Goal: Find specific page/section: Find specific page/section

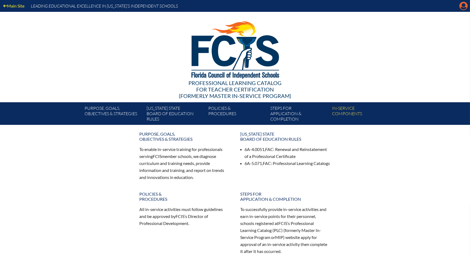
click at [468, 8] on icon "Manage account" at bounding box center [464, 6] width 9 height 9
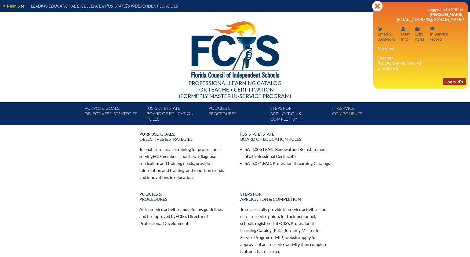
click at [451, 82] on link "Log out Log out" at bounding box center [455, 81] width 23 height 7
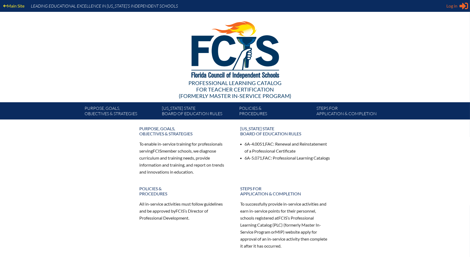
click at [461, 5] on icon "Sign in or register" at bounding box center [464, 6] width 9 height 9
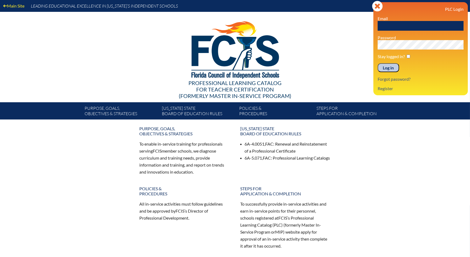
click at [398, 28] on input "text" at bounding box center [421, 26] width 86 height 10
type input "abaralt@shorecrest.org"
click at [391, 67] on input "Log in" at bounding box center [388, 67] width 21 height 9
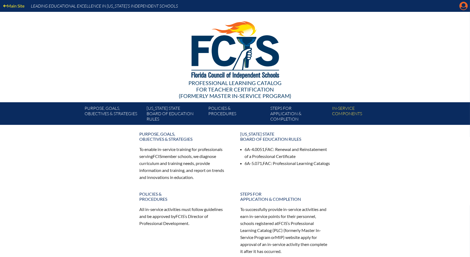
click at [461, 6] on icon at bounding box center [464, 6] width 8 height 8
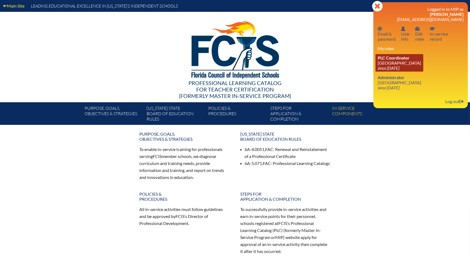
click at [398, 59] on span "PLC Coordinator" at bounding box center [394, 57] width 32 height 5
click at [395, 60] on link "PLC Coordinator Shorecrest Preparatory School since 2019 Jun 23" at bounding box center [400, 62] width 48 height 17
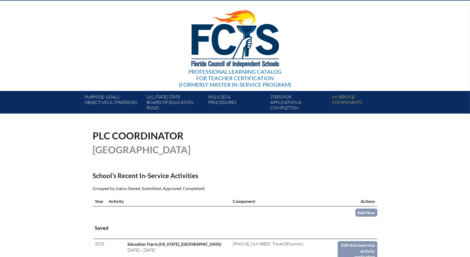
scroll to position [6, 0]
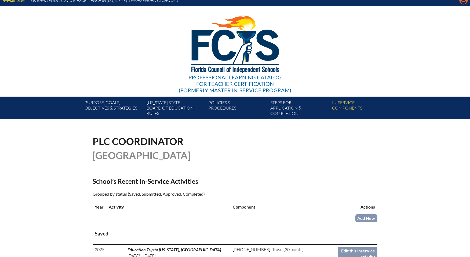
click at [464, 2] on icon "Manage account" at bounding box center [464, 0] width 9 height 9
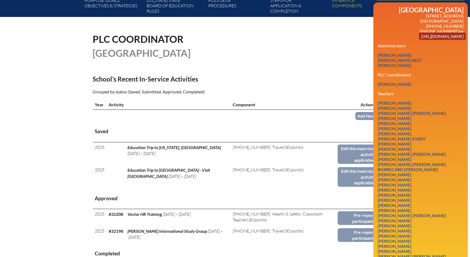
scroll to position [213, 0]
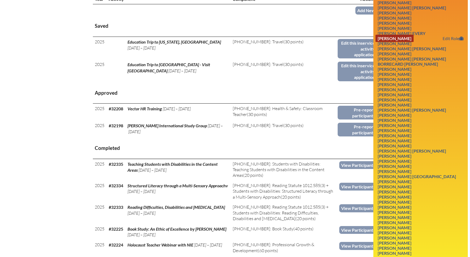
click at [414, 42] on link "Kristen Koburger Fehr" at bounding box center [395, 38] width 38 height 7
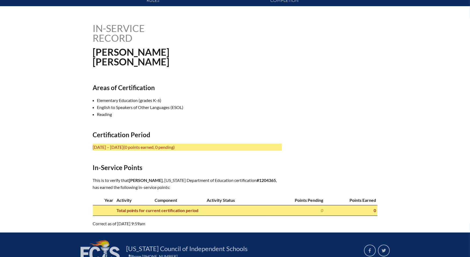
scroll to position [128, 0]
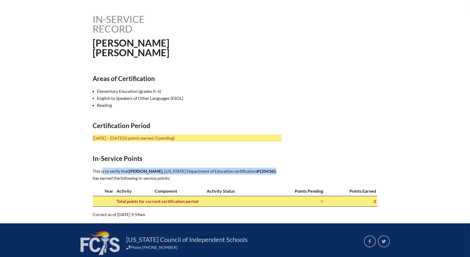
drag, startPoint x: 199, startPoint y: 177, endPoint x: 92, endPoint y: 168, distance: 106.8
click at [92, 168] on div "In-service record [PERSON_NAME] Areas of Certification Elementary Education (gr…" at bounding box center [235, 115] width 302 height 203
copy p "This is to verify that [PERSON_NAME] , [US_STATE] Department of Education certi…"
